Goal: Transaction & Acquisition: Purchase product/service

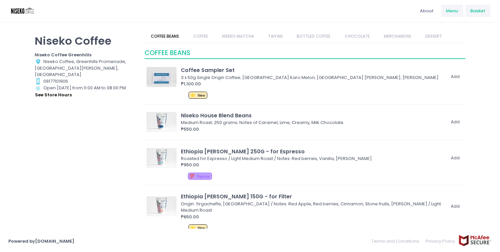
click at [476, 8] on span "Basket" at bounding box center [477, 11] width 15 height 7
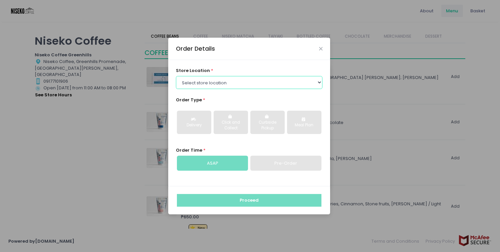
click at [276, 86] on select "Select store location [GEOGRAPHIC_DATA] [GEOGRAPHIC_DATA] Niseko Coffee [GEOGRA…" at bounding box center [249, 82] width 147 height 13
select select "65e94dc6e1872abe6e6d780e"
click at [176, 76] on select "Select store location [GEOGRAPHIC_DATA] [GEOGRAPHIC_DATA] Niseko Coffee [GEOGRA…" at bounding box center [249, 82] width 147 height 13
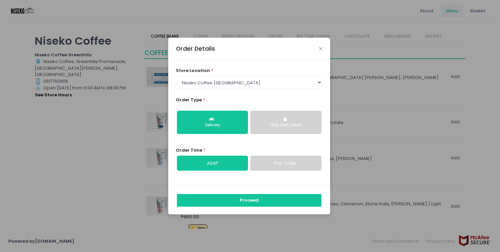
click at [244, 164] on link "ASAP" at bounding box center [212, 163] width 71 height 15
click at [274, 124] on div "Click and Collect" at bounding box center [286, 126] width 62 height 6
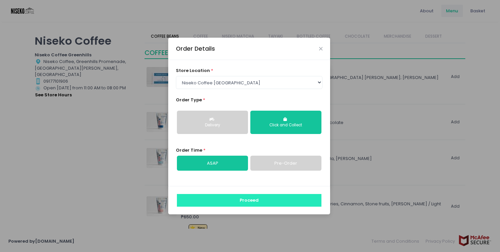
click at [260, 199] on button "Proceed" at bounding box center [249, 200] width 145 height 13
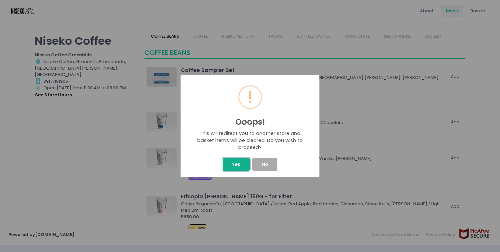
click at [226, 161] on button "Yes" at bounding box center [236, 164] width 27 height 13
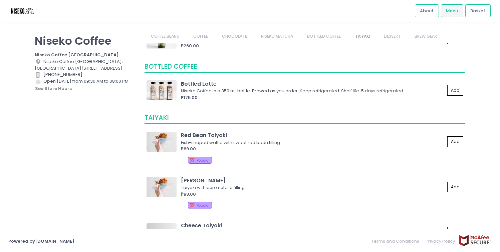
scroll to position [677, 0]
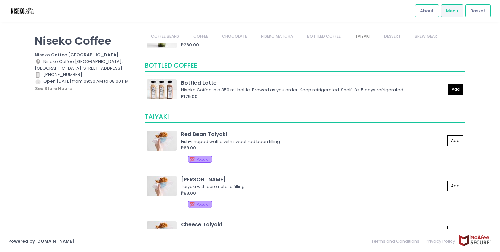
click at [452, 88] on button "Add" at bounding box center [455, 89] width 15 height 11
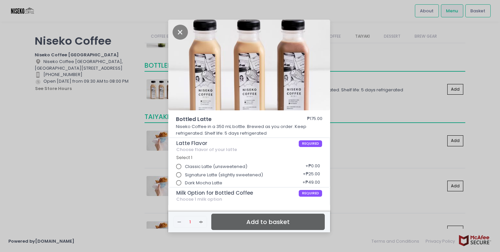
scroll to position [34, 0]
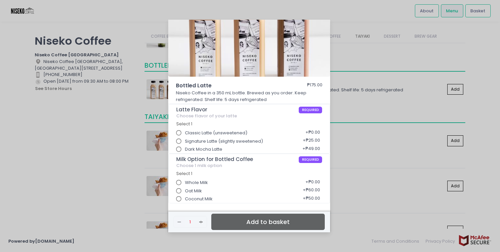
click at [365, 108] on div "Bottled Latte ₱175.00 Niseko Coffee in a 350 mL bottle. Brewed as you order. Ke…" at bounding box center [250, 126] width 500 height 252
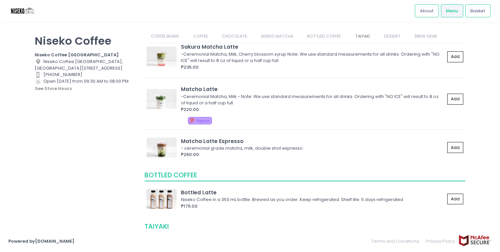
scroll to position [567, 0]
click at [455, 197] on button "Add" at bounding box center [455, 199] width 15 height 11
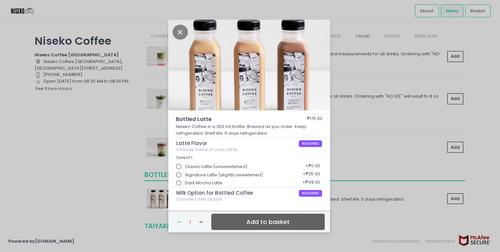
click at [179, 174] on input "Signature Latte (slightly sweetened)" at bounding box center [179, 175] width 13 height 13
radio input "true"
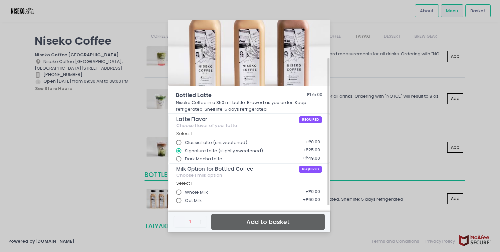
scroll to position [34, 0]
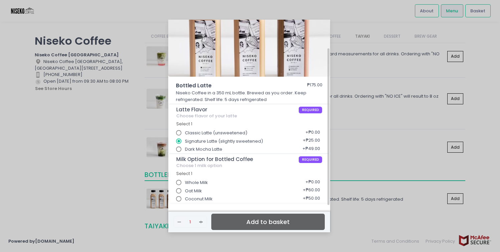
click at [178, 183] on input "Whole Milk" at bounding box center [179, 183] width 13 height 13
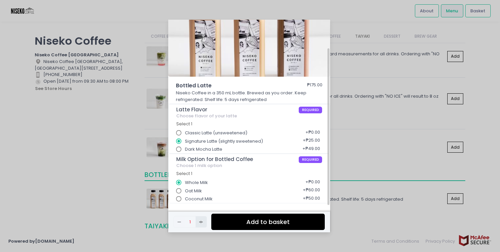
click at [201, 222] on icon "Add Created with Sketch." at bounding box center [200, 222] width 5 height 5
click at [253, 226] on button "Add to basket" at bounding box center [268, 222] width 114 height 16
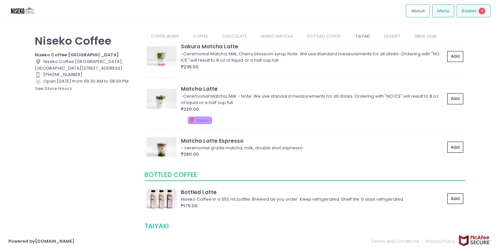
click at [471, 9] on span "Basket" at bounding box center [469, 11] width 15 height 7
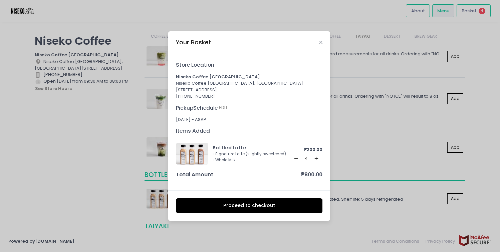
click at [265, 209] on button "Proceed to checkout" at bounding box center [249, 206] width 147 height 15
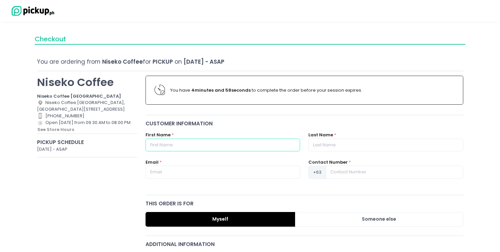
click at [255, 142] on input "text" at bounding box center [223, 145] width 155 height 13
type input "Katrina"
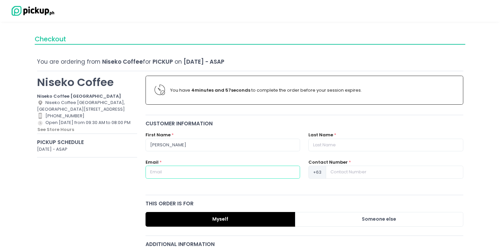
type input "katrina@thebridgeschool.ph"
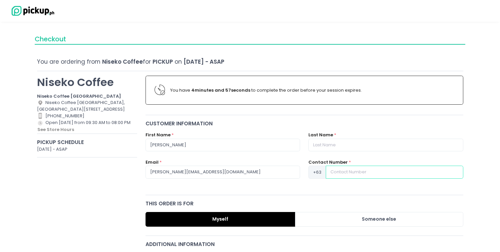
type input "09175912074"
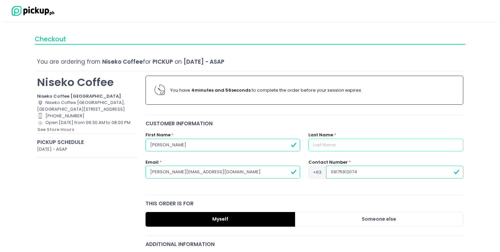
click at [334, 144] on input "text" at bounding box center [386, 145] width 155 height 13
type input "Del Rosario"
click at [345, 173] on input "09175912074" at bounding box center [394, 172] width 137 height 13
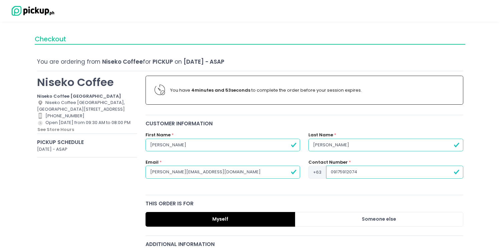
click at [333, 172] on input "09175912074" at bounding box center [394, 172] width 137 height 13
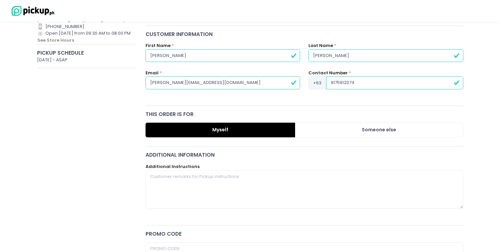
scroll to position [90, 0]
type input "9175912074"
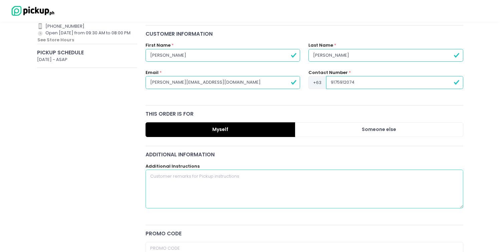
click at [268, 190] on textarea at bounding box center [305, 189] width 318 height 39
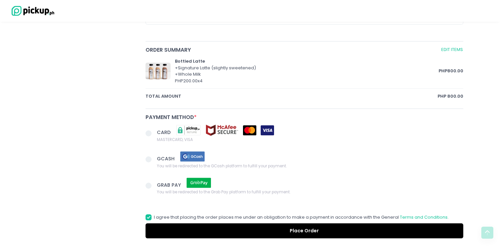
scroll to position [320, 0]
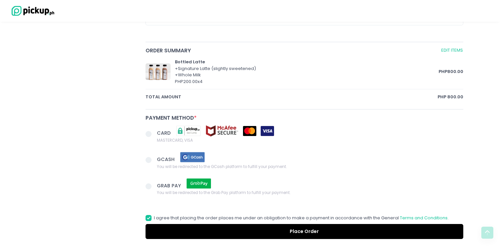
type textarea "moises medina to pick up"
click at [148, 160] on span at bounding box center [149, 160] width 6 height 6
click at [154, 160] on input "GCASH You will be redirected to the GCash platform to fulfill your payment." at bounding box center [156, 159] width 4 height 4
click at [209, 231] on button "Place Order" at bounding box center [305, 231] width 318 height 15
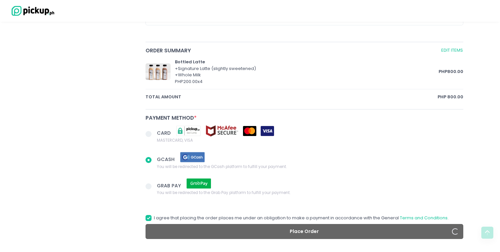
radio input "true"
